Goal: Task Accomplishment & Management: Use online tool/utility

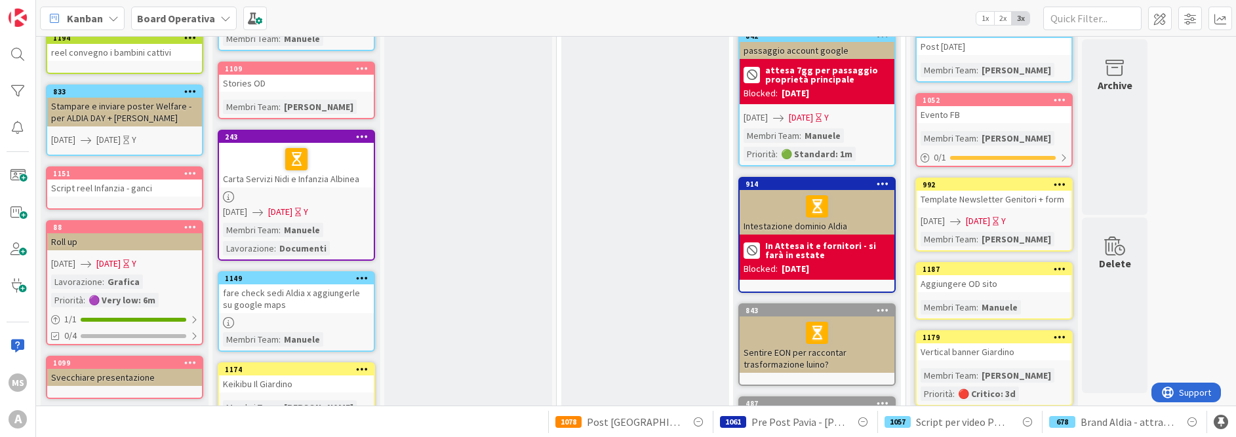
scroll to position [525, 0]
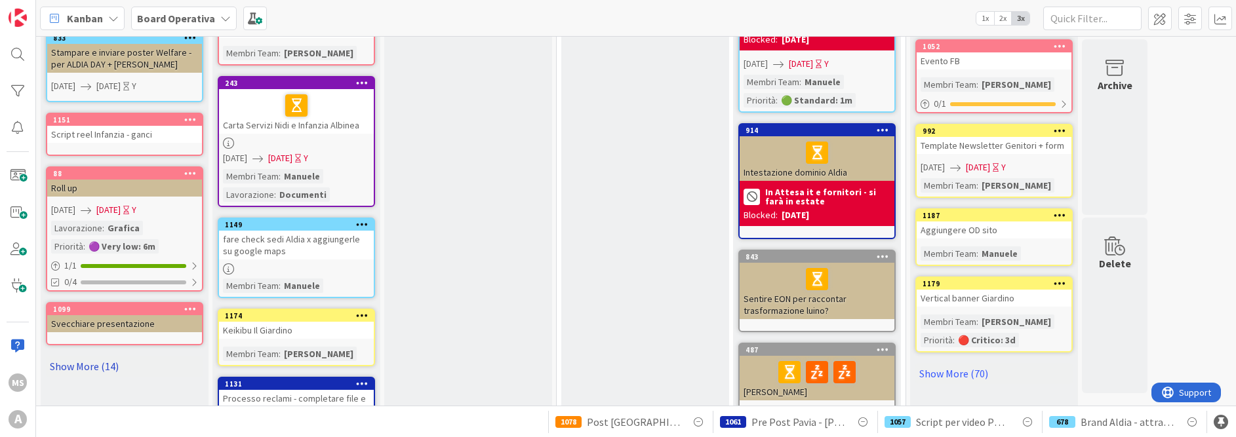
click at [109, 356] on link "Show More (14)" at bounding box center [124, 366] width 157 height 21
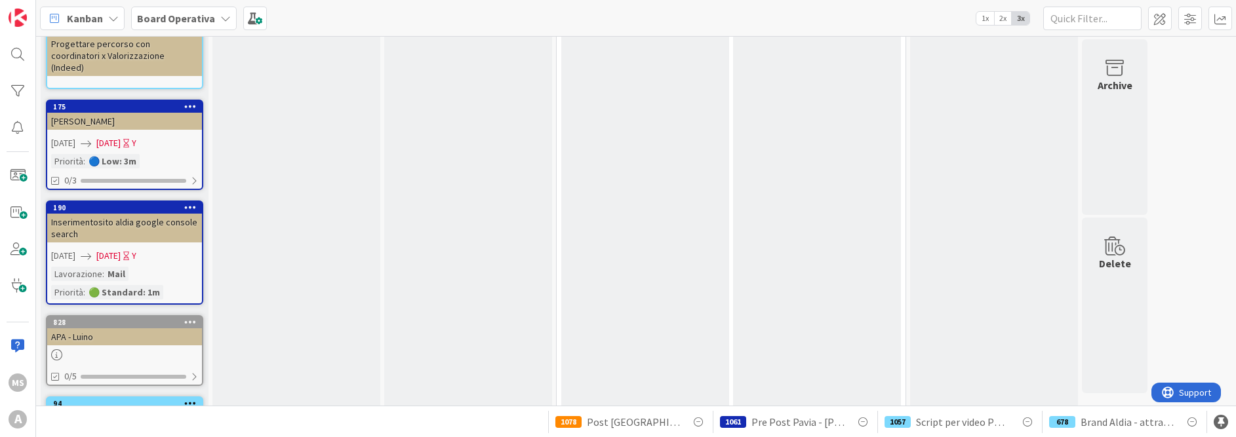
scroll to position [1436, 0]
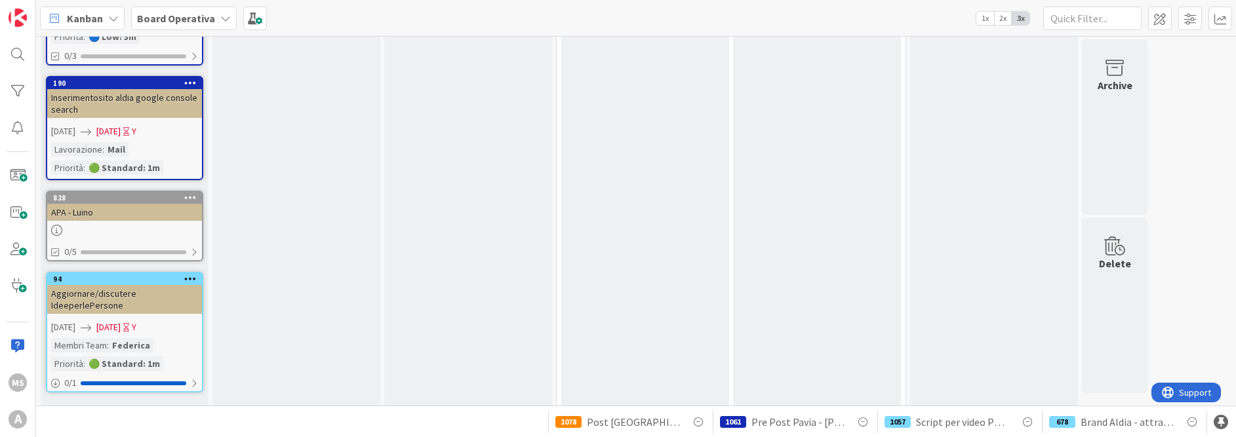
click at [95, 403] on link "Show Less (13)" at bounding box center [124, 413] width 157 height 21
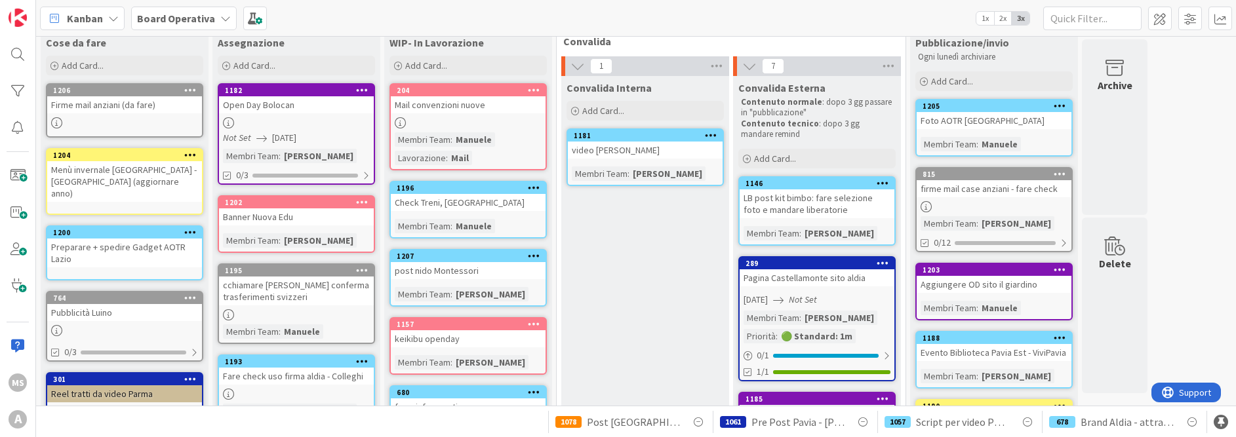
scroll to position [0, 0]
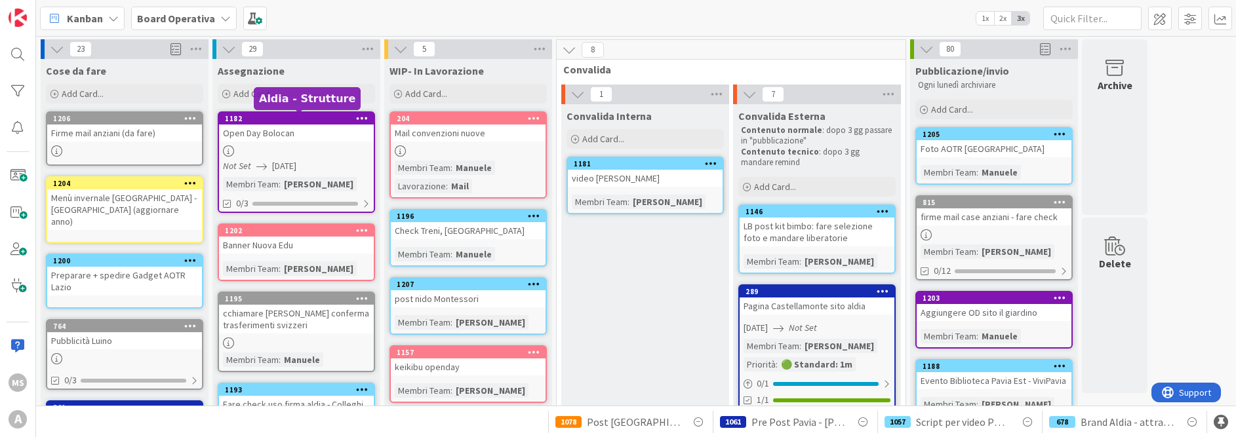
click at [262, 118] on div "1182" at bounding box center [299, 118] width 149 height 9
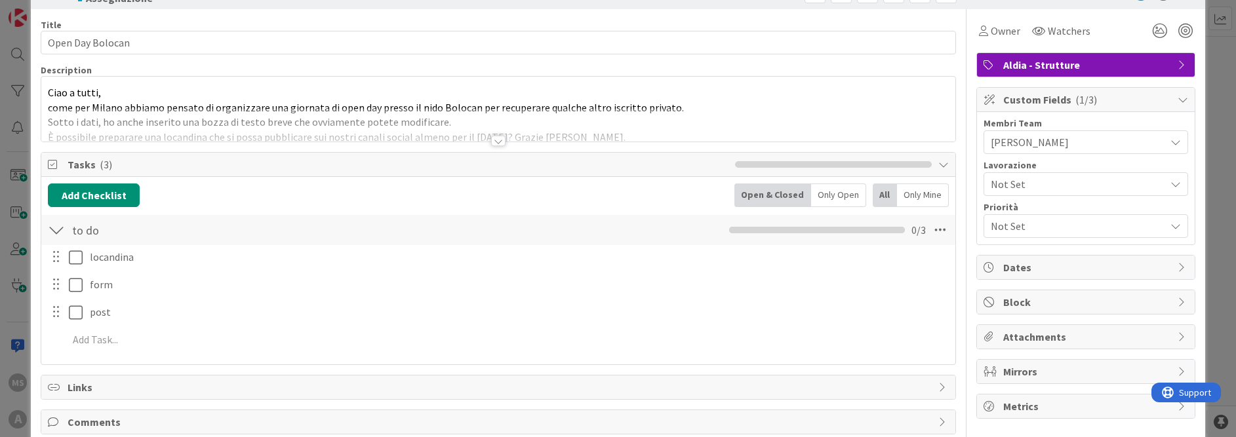
scroll to position [66, 0]
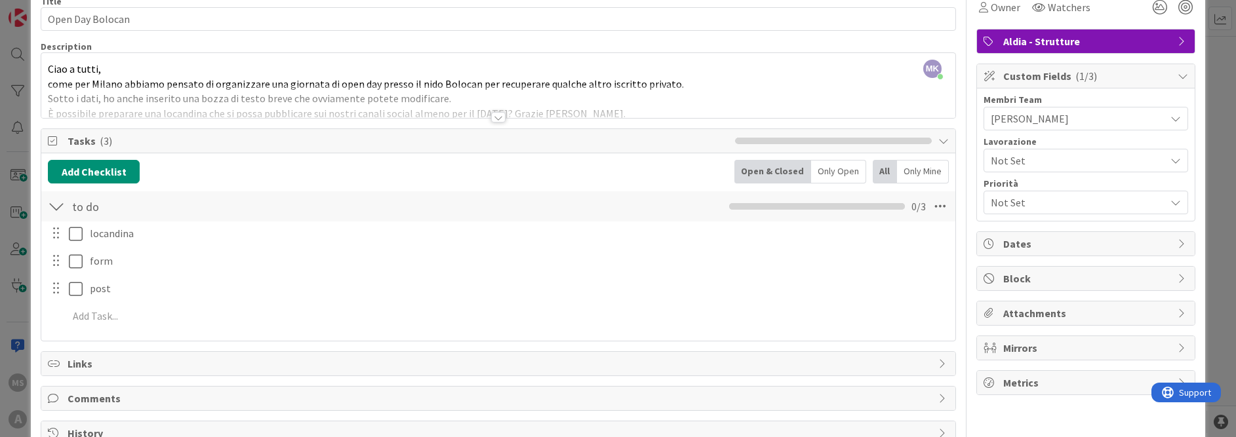
click at [491, 118] on div at bounding box center [498, 117] width 14 height 10
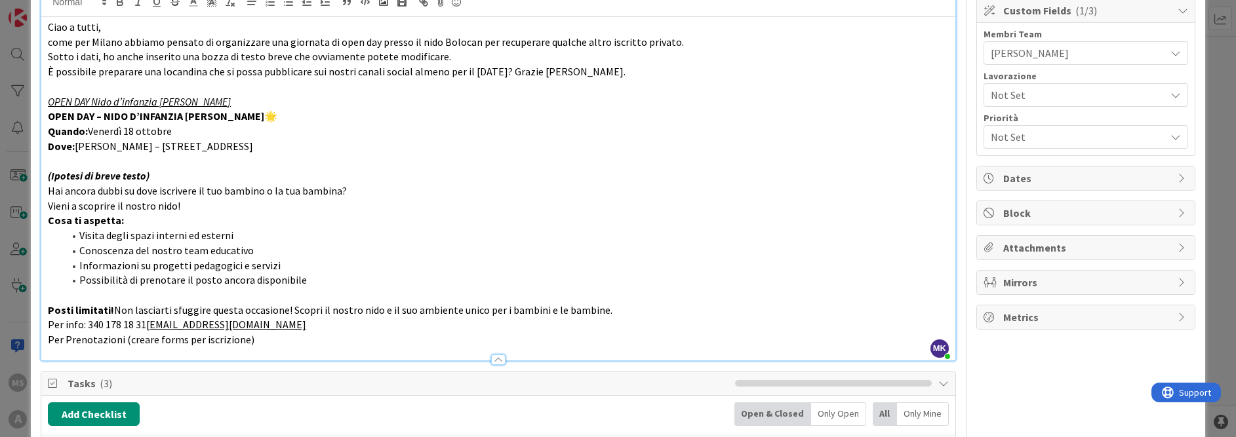
scroll to position [0, 0]
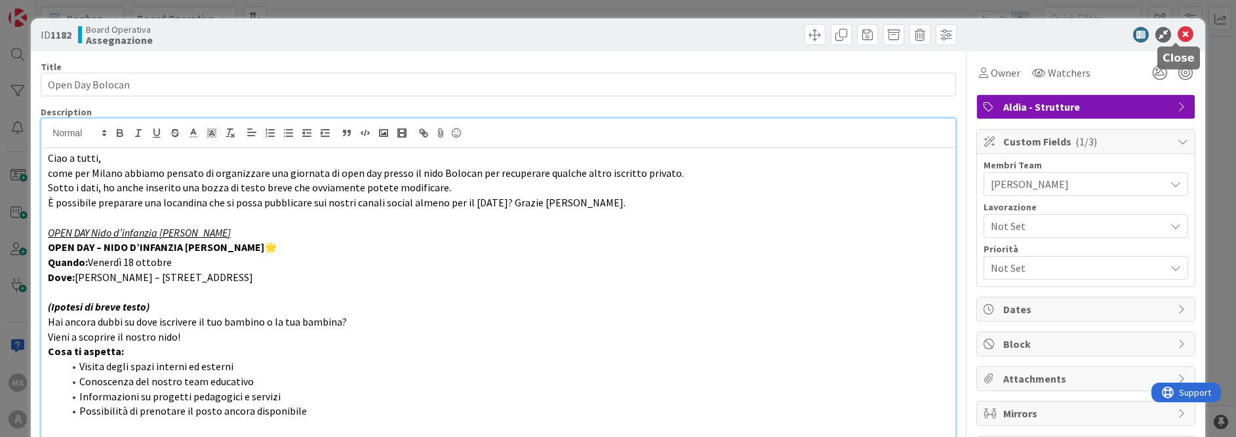
click at [1178, 35] on icon at bounding box center [1186, 35] width 16 height 16
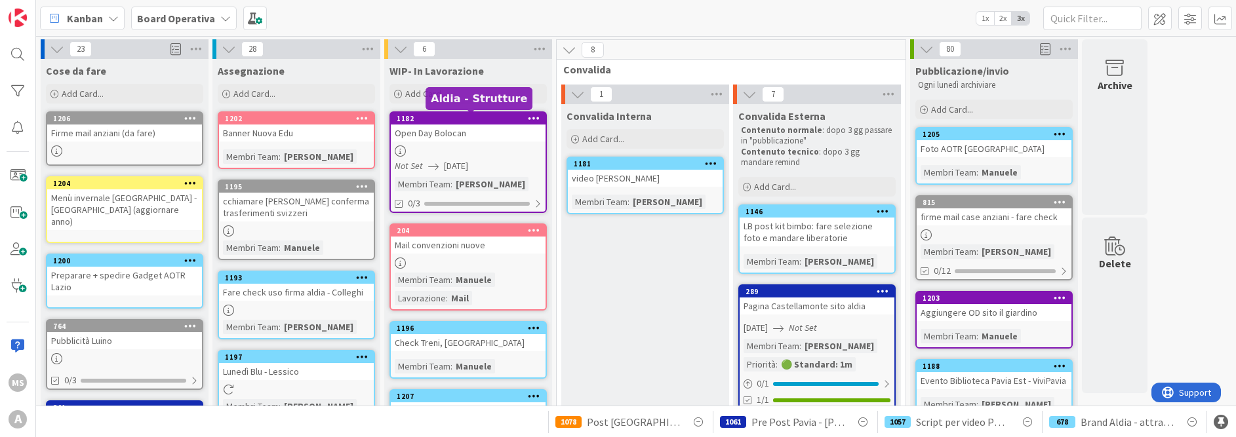
click at [469, 121] on div "1182" at bounding box center [471, 118] width 149 height 9
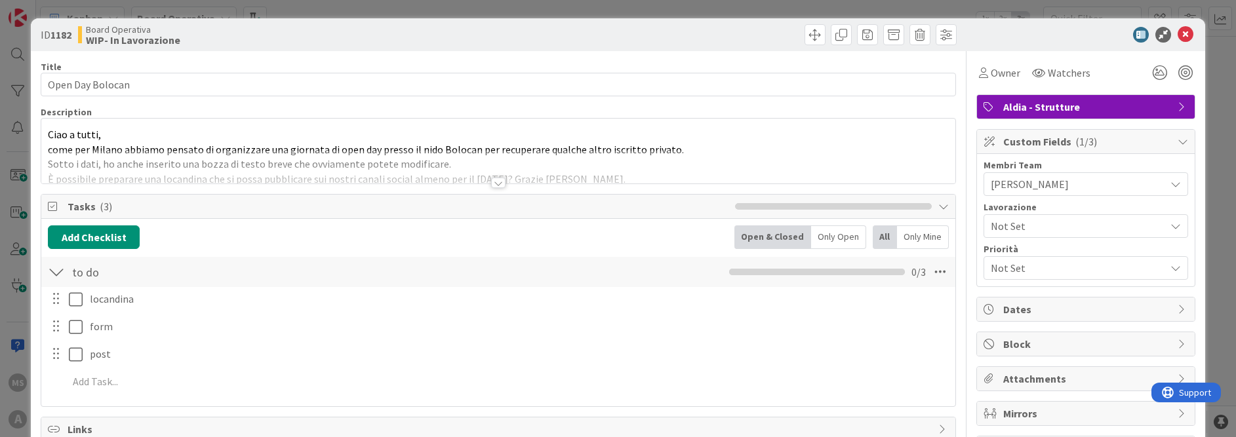
click at [497, 185] on div at bounding box center [498, 183] width 14 height 10
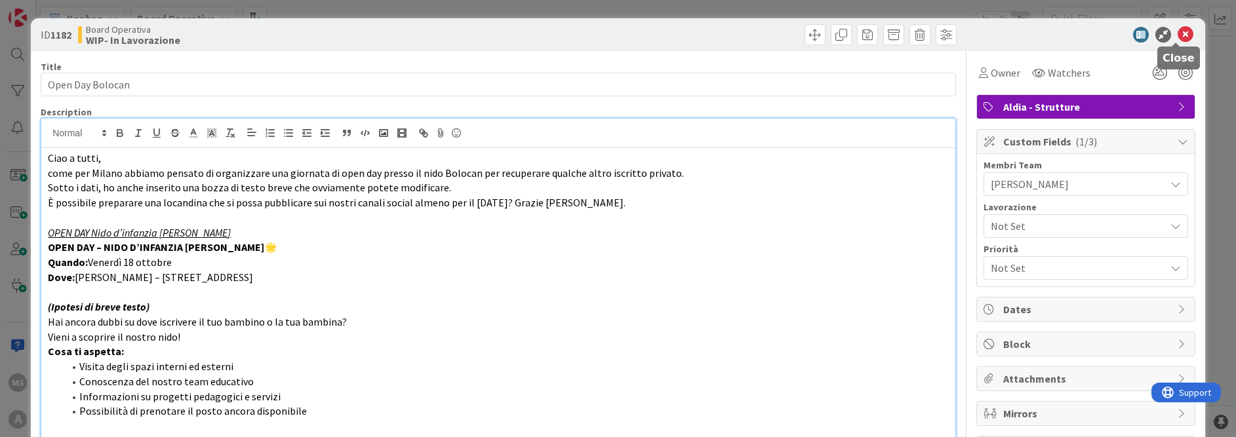
click at [1178, 36] on icon at bounding box center [1186, 35] width 16 height 16
